Goal: Check status: Check status

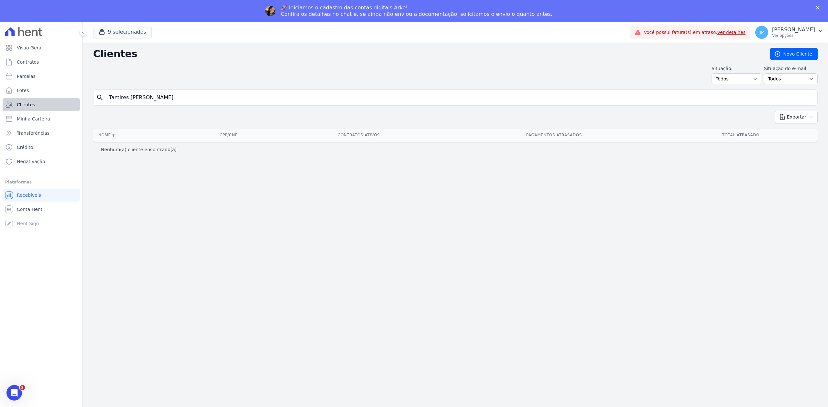
click at [73, 109] on div "Visão Geral Contratos [GEOGRAPHIC_DATA] Lotes Clientes Minha Carteira Transferê…" at bounding box center [414, 225] width 828 height 407
type input "[DEMOGRAPHIC_DATA][PERSON_NAME] Arroxellas"
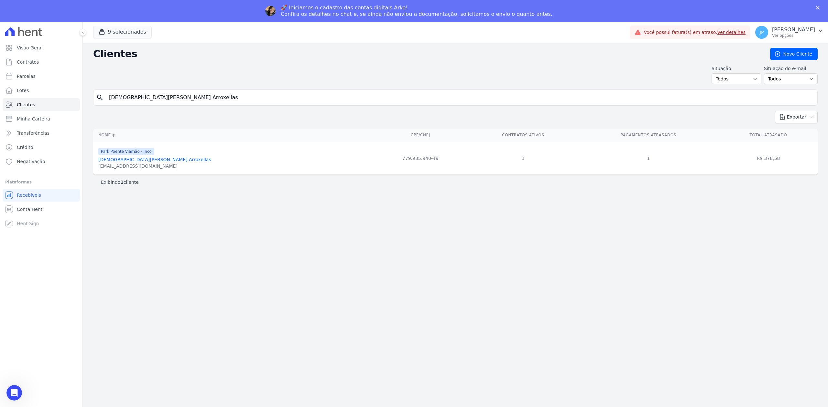
click at [138, 161] on link "[DEMOGRAPHIC_DATA][PERSON_NAME] Arroxellas" at bounding box center [154, 159] width 113 height 5
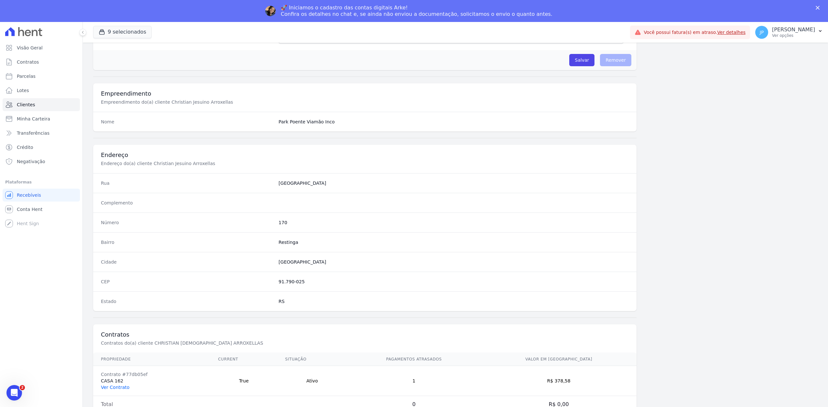
click at [114, 385] on link "Ver Contrato" at bounding box center [115, 387] width 28 height 5
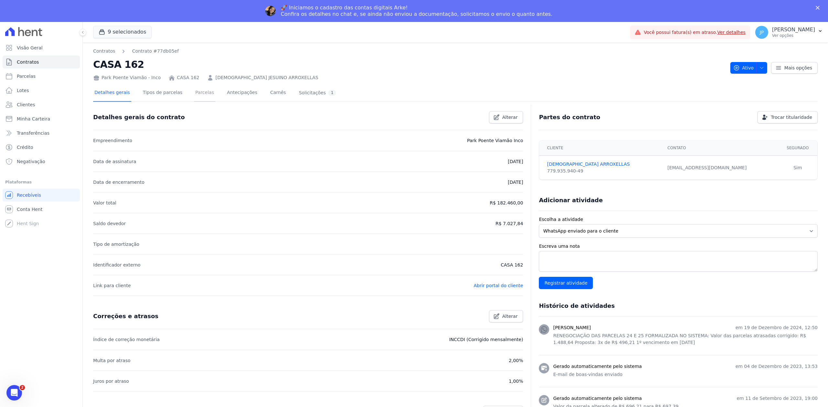
click at [194, 91] on link "Parcelas" at bounding box center [204, 93] width 21 height 17
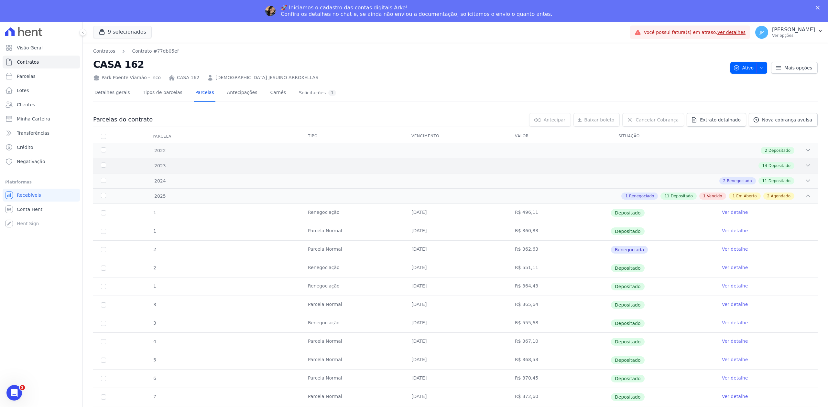
click at [803, 171] on div "2023 14 Depositado" at bounding box center [455, 165] width 724 height 15
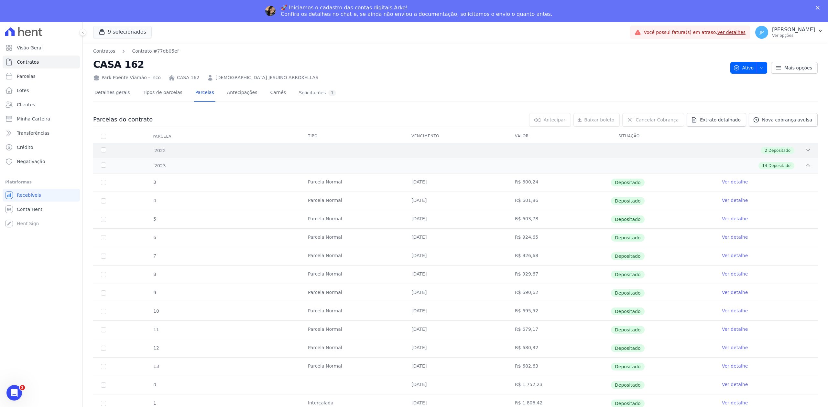
click at [805, 153] on icon at bounding box center [808, 150] width 6 height 6
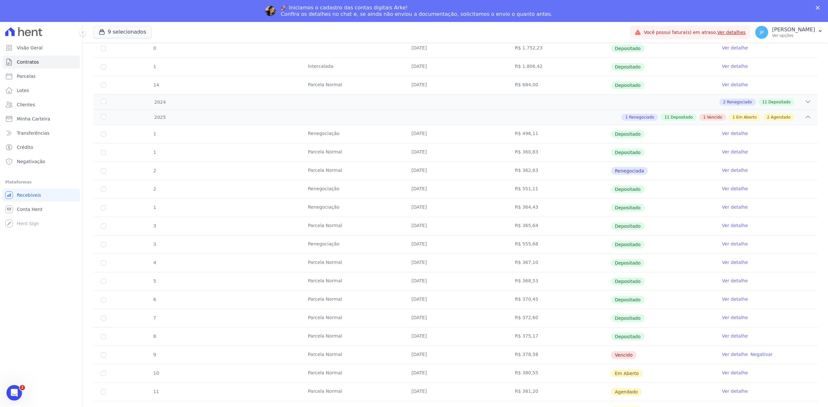
scroll to position [332, 0]
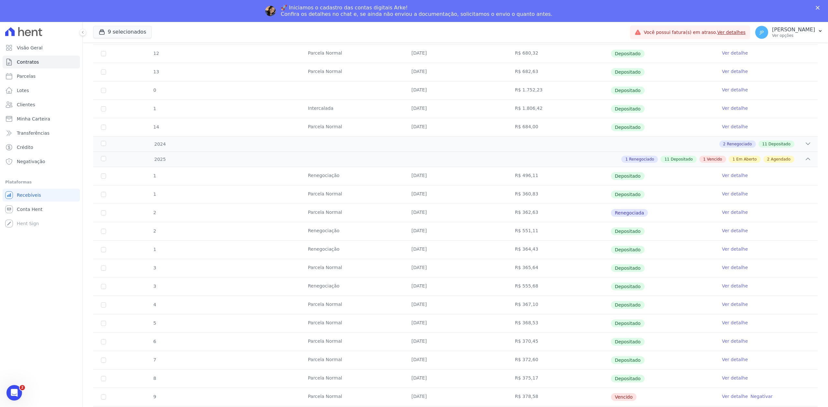
drag, startPoint x: 642, startPoint y: 222, endPoint x: 391, endPoint y: 217, distance: 251.7
click at [391, 217] on tr "2 [GEOGRAPHIC_DATA] [DATE] R$ 362,63 Renegociada Ver detalhe" at bounding box center [455, 213] width 724 height 18
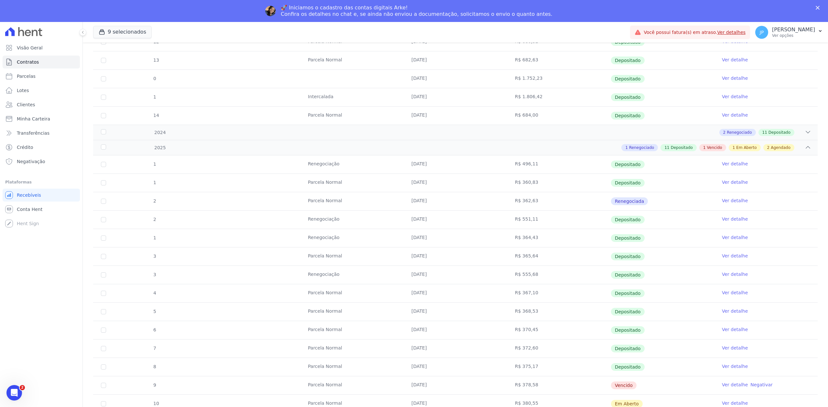
scroll to position [418, 0]
